Goal: Find contact information: Find contact information

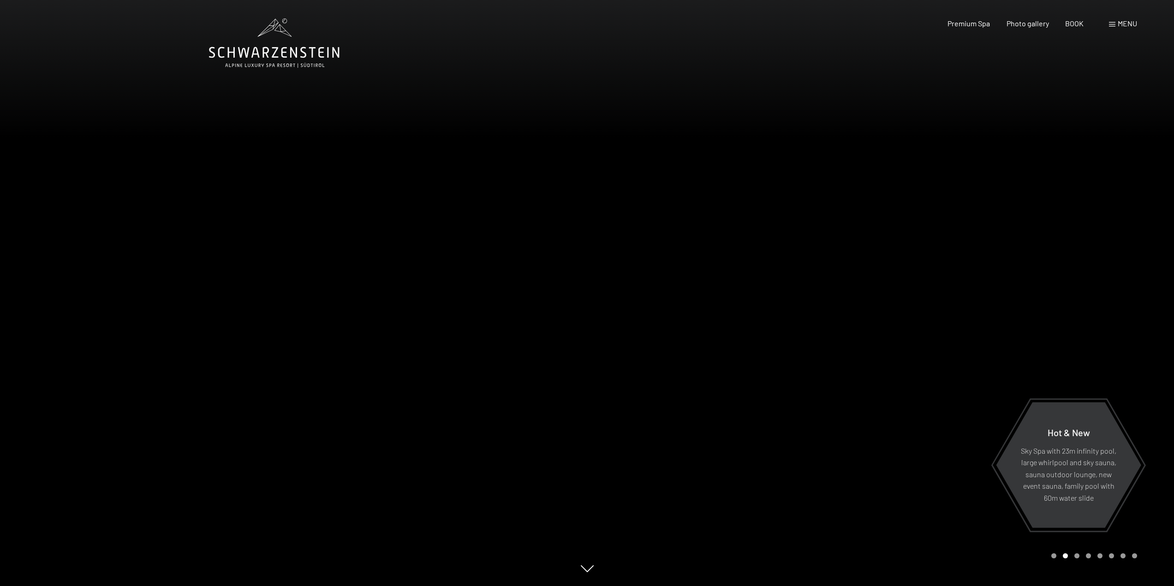
click at [859, 251] on div at bounding box center [880, 293] width 587 height 586
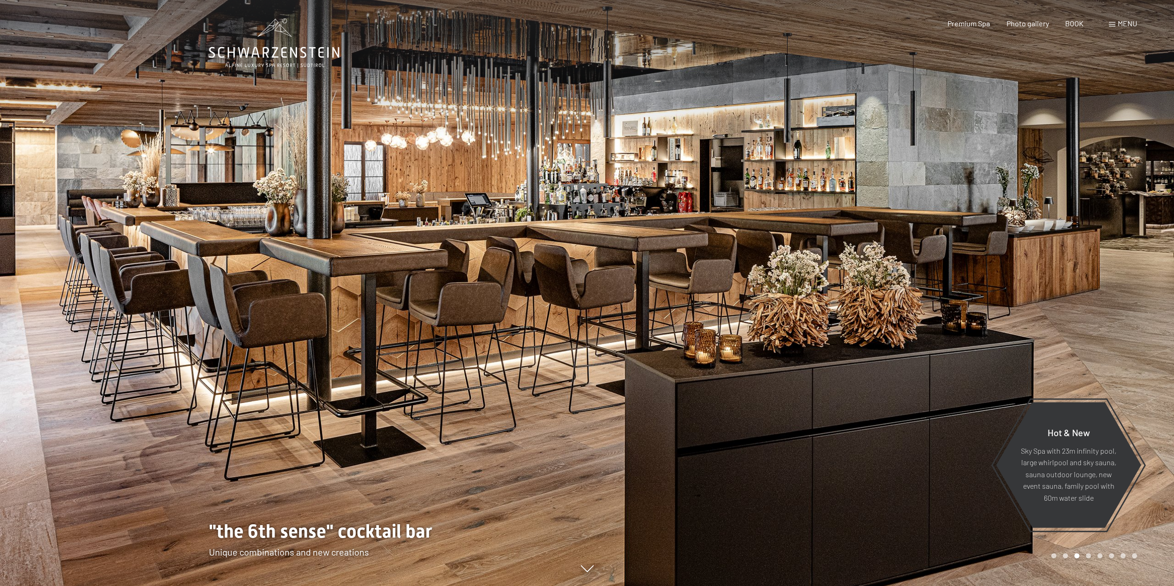
click at [859, 251] on div at bounding box center [880, 293] width 587 height 586
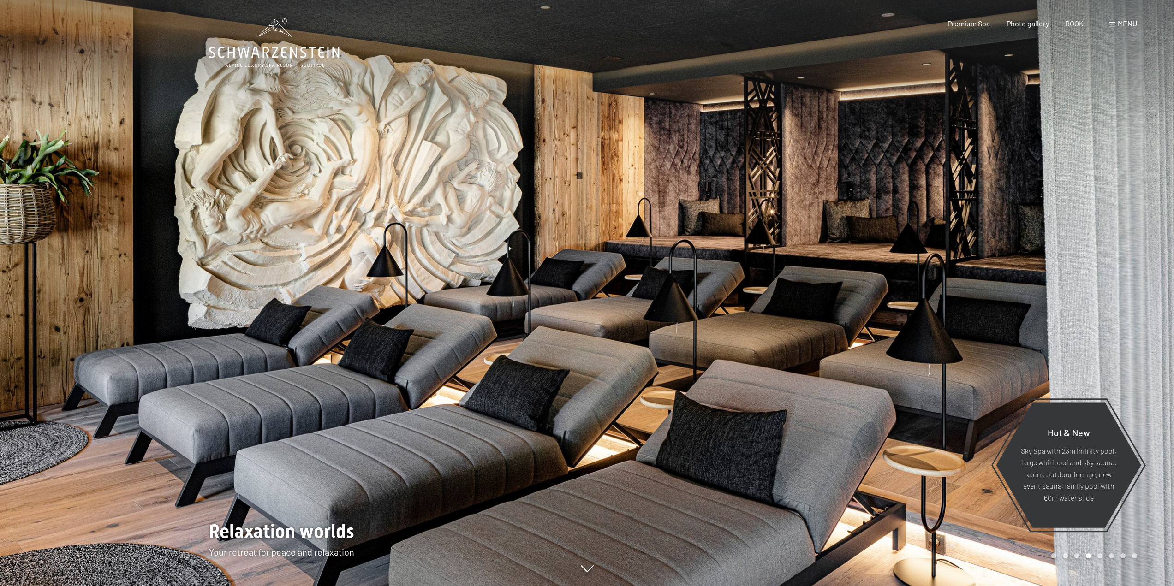
click at [859, 251] on div at bounding box center [880, 293] width 587 height 586
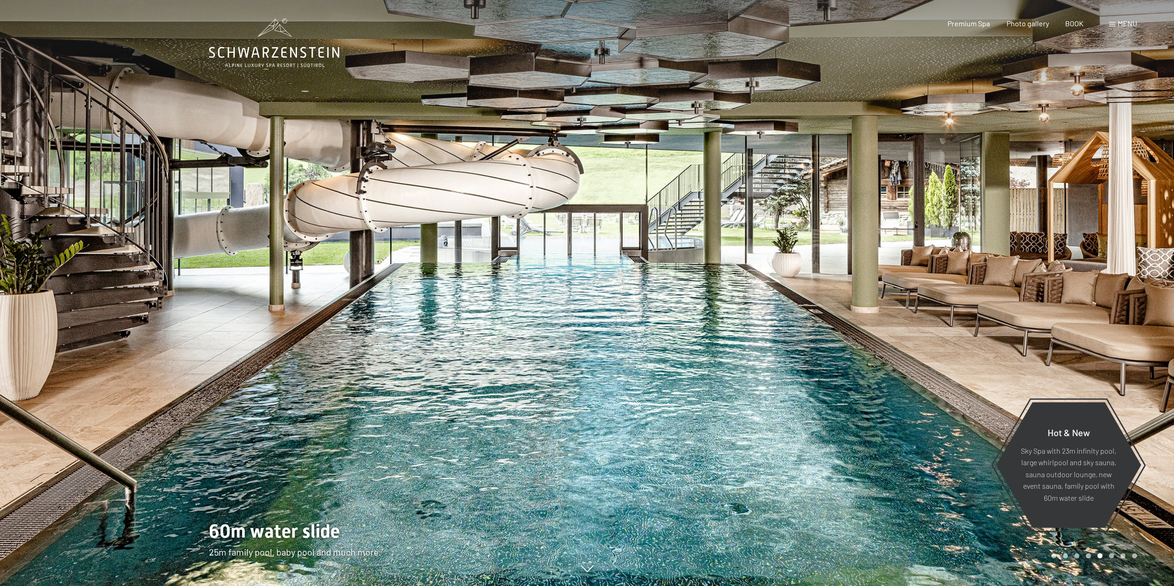
click at [859, 251] on div at bounding box center [880, 293] width 587 height 586
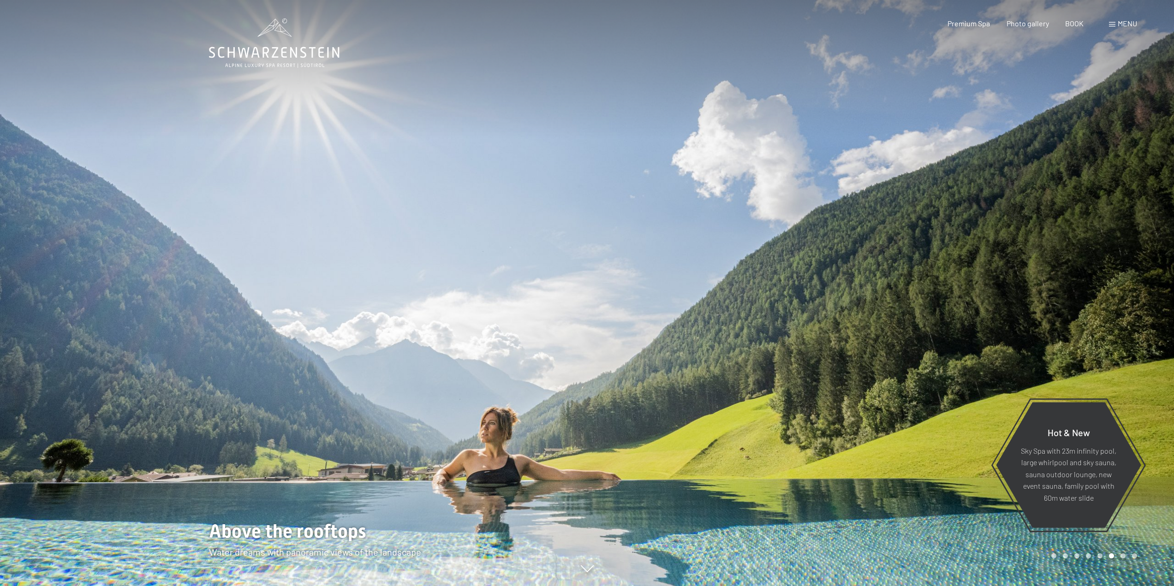
click at [859, 251] on div at bounding box center [880, 293] width 587 height 586
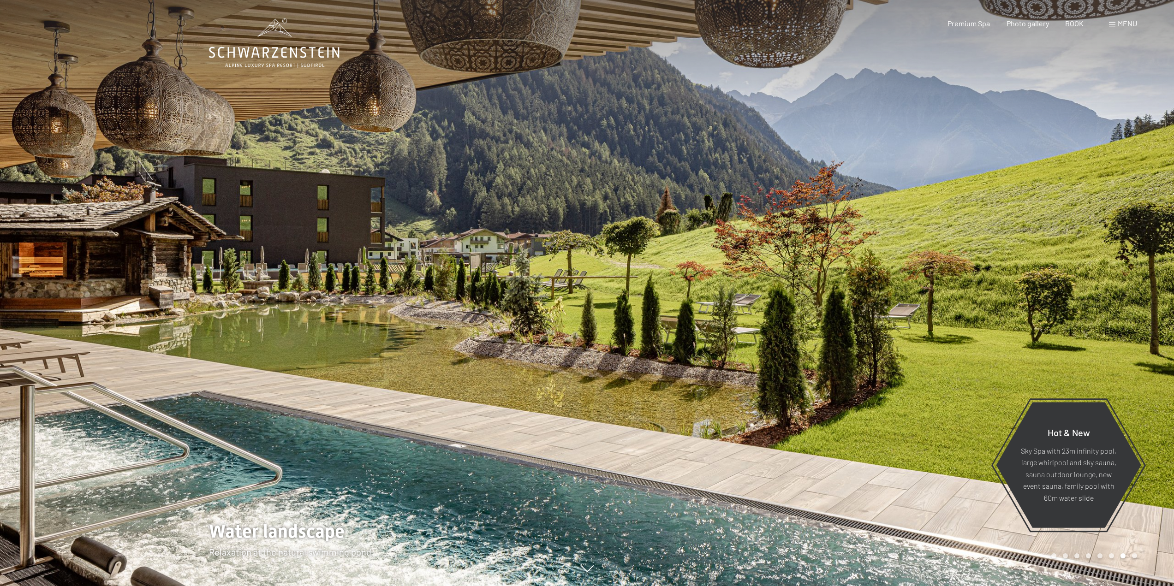
click at [859, 251] on div at bounding box center [880, 293] width 587 height 586
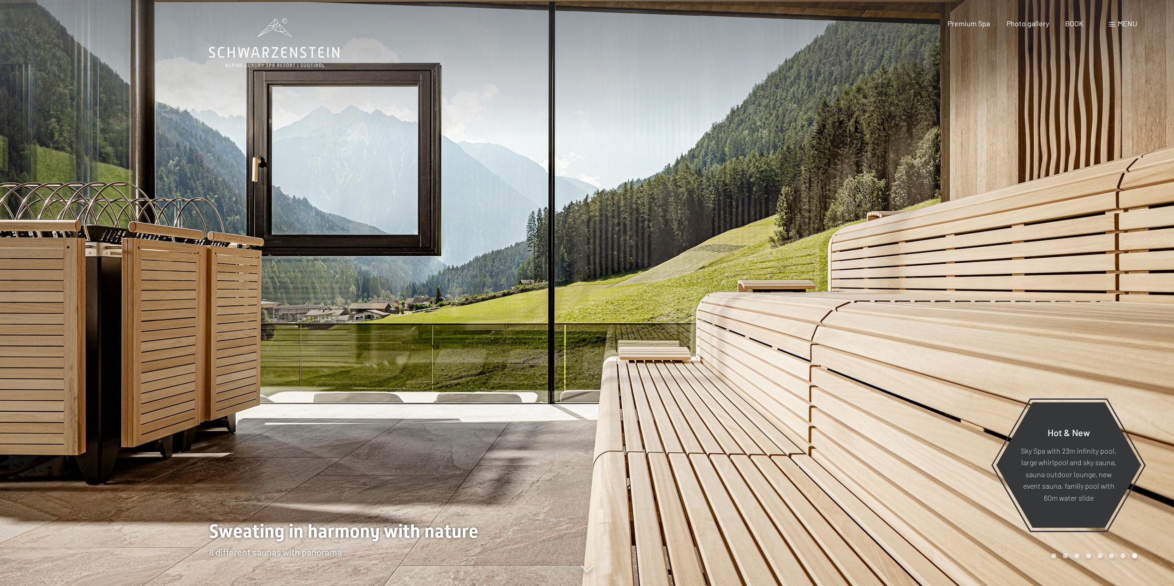
click at [859, 251] on div at bounding box center [880, 293] width 587 height 586
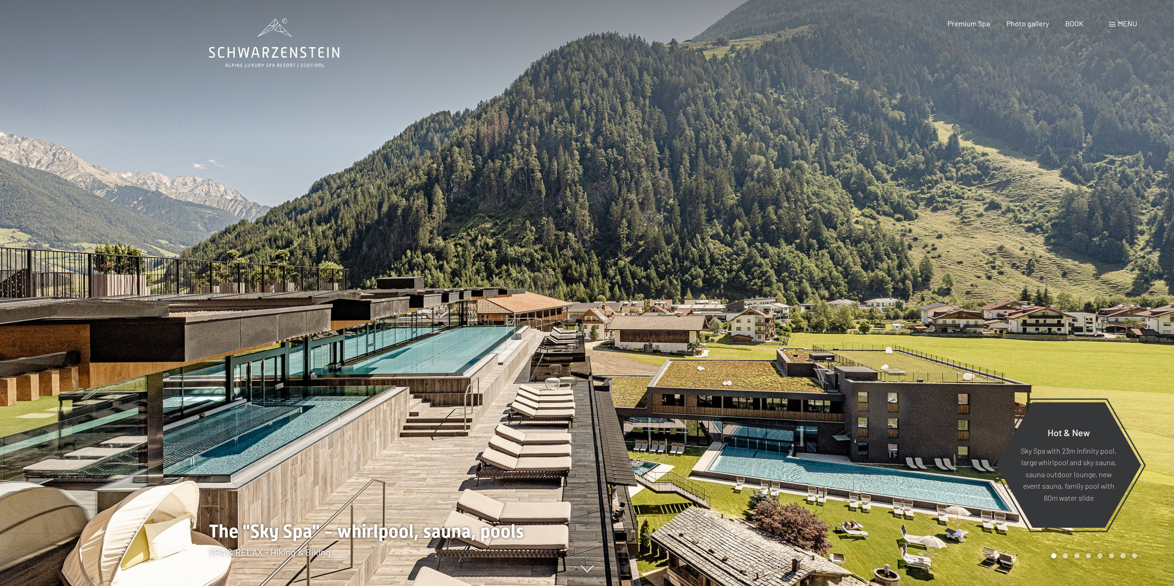
click at [859, 251] on div at bounding box center [880, 293] width 587 height 586
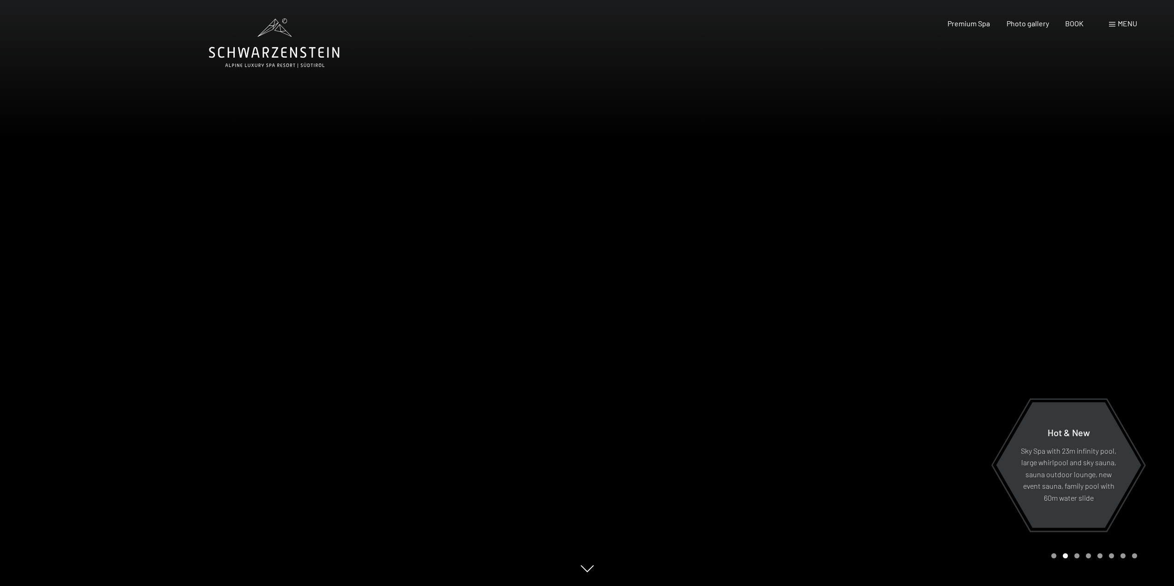
click at [859, 251] on div at bounding box center [880, 293] width 587 height 586
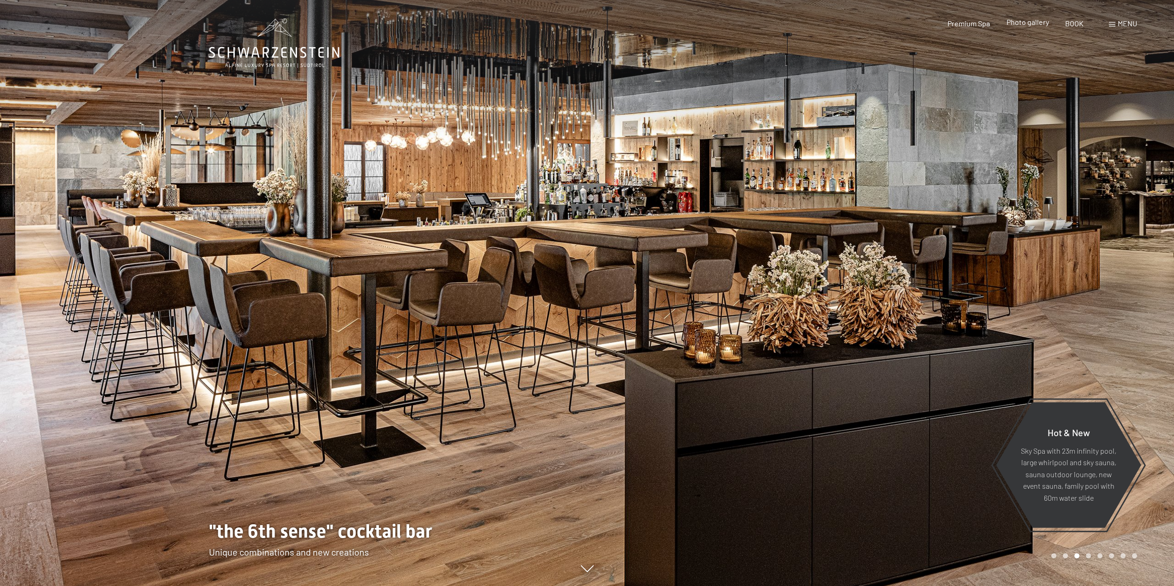
click at [1035, 19] on font "Photo gallery" at bounding box center [1027, 22] width 42 height 9
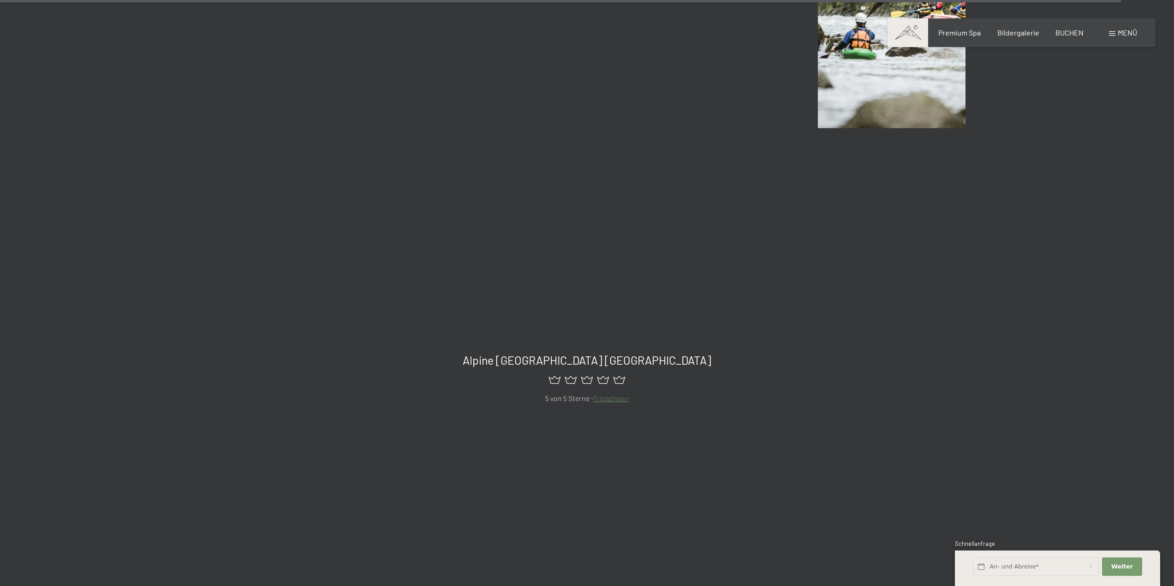
scroll to position [11208, 0]
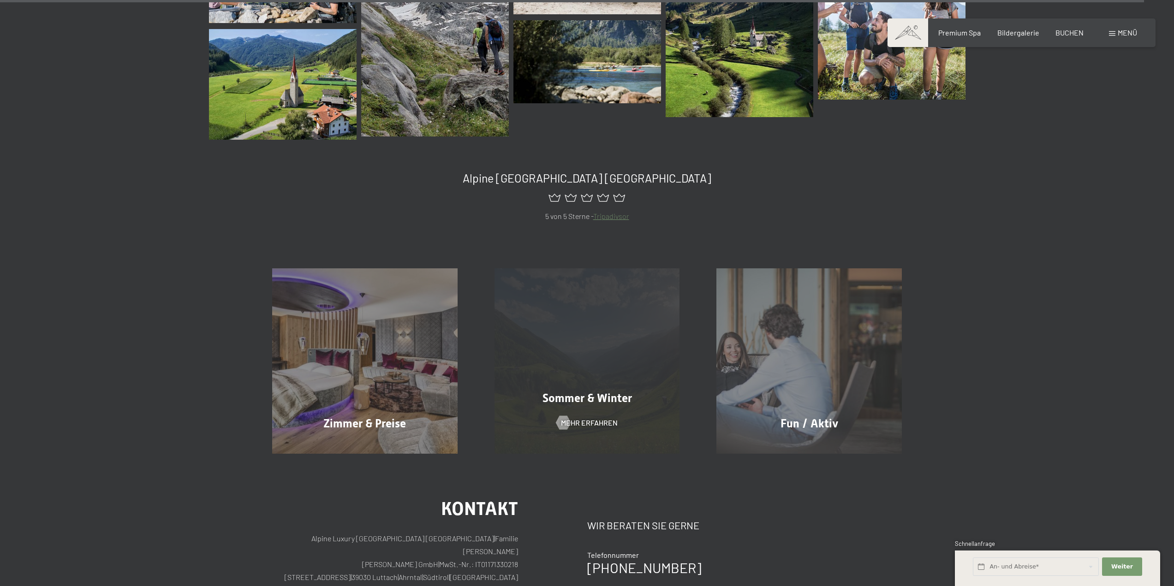
click at [601, 344] on div "[PERSON_NAME] & Winter Mehr erfahren" at bounding box center [587, 360] width 222 height 185
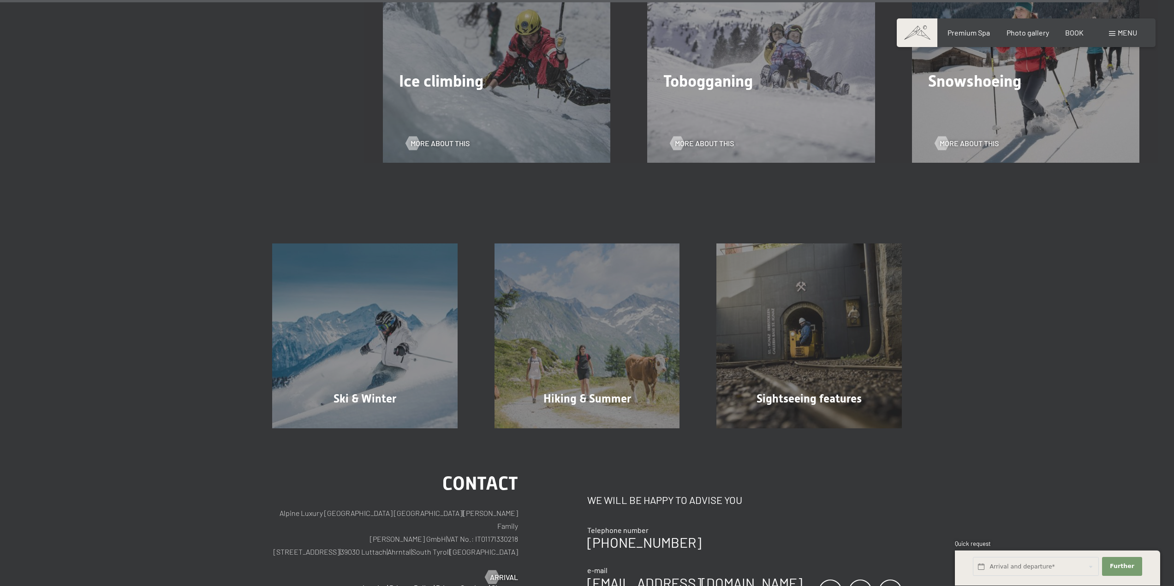
scroll to position [3413, 0]
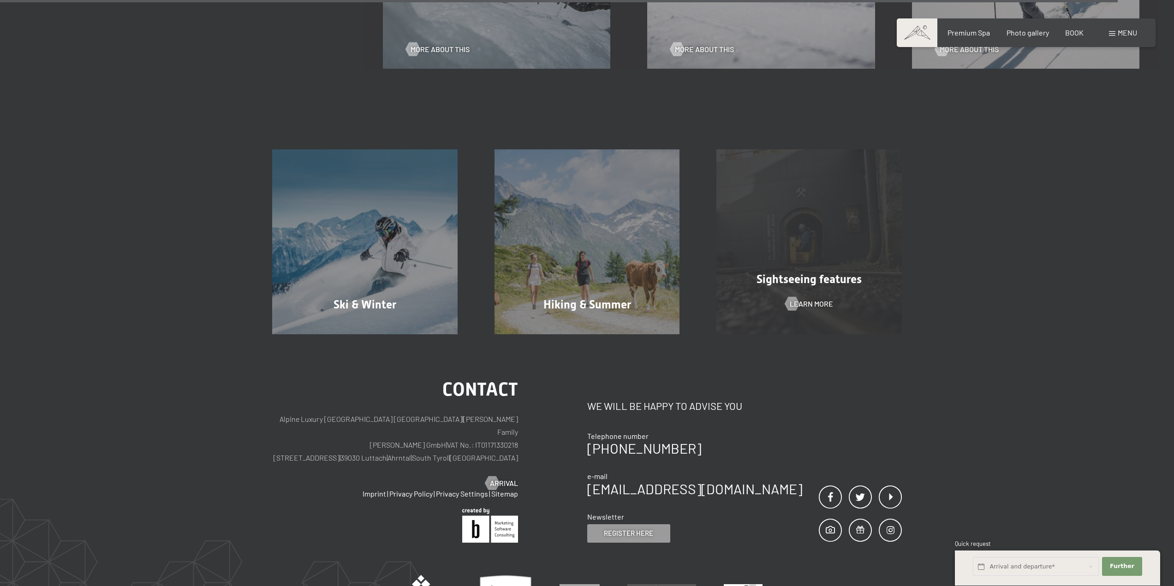
click at [768, 257] on div "Sightseeing features Learn more" at bounding box center [809, 241] width 222 height 185
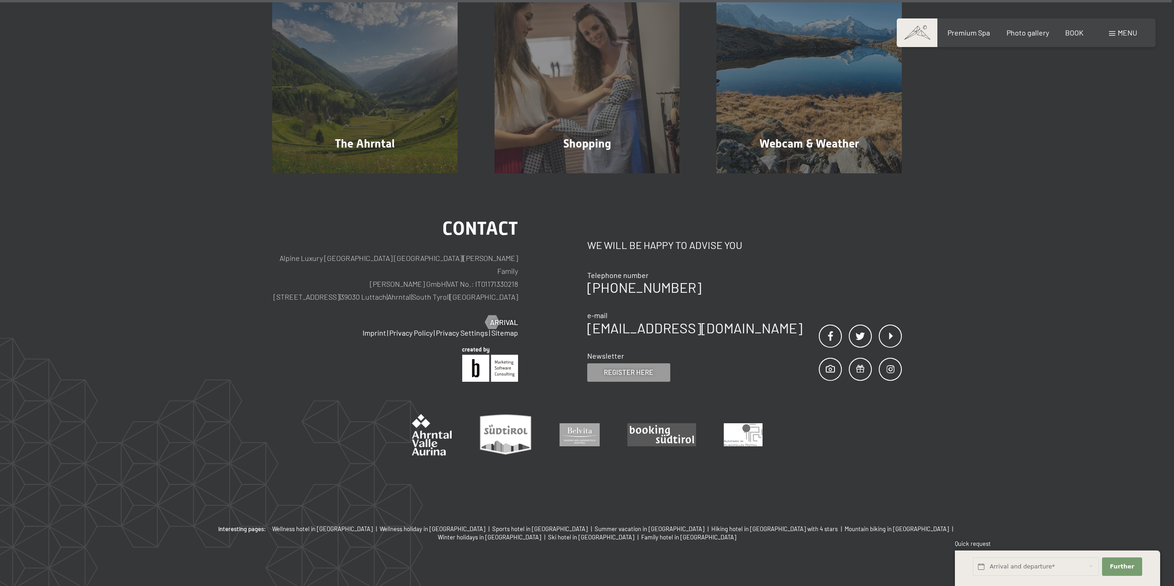
scroll to position [2543, 0]
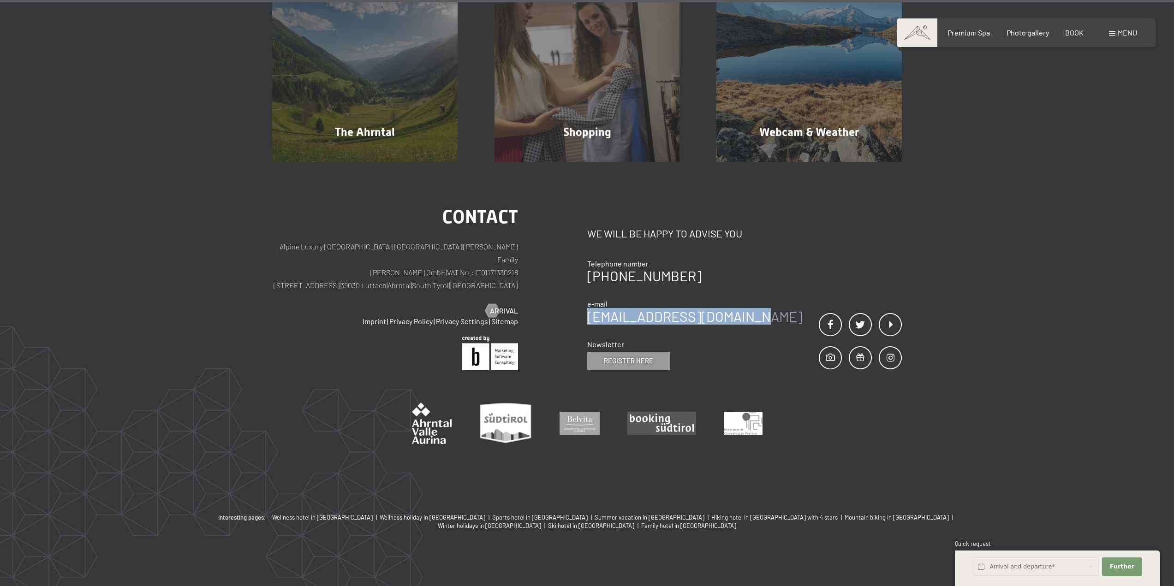
drag, startPoint x: 775, startPoint y: 304, endPoint x: 587, endPoint y: 306, distance: 188.2
click at [587, 306] on div "contact We will be happy to advise you Telephone number +39 0474 674100 e-mail …" at bounding box center [744, 289] width 315 height 162
copy font "[EMAIL_ADDRESS][DOMAIN_NAME]"
